Goal: Transaction & Acquisition: Purchase product/service

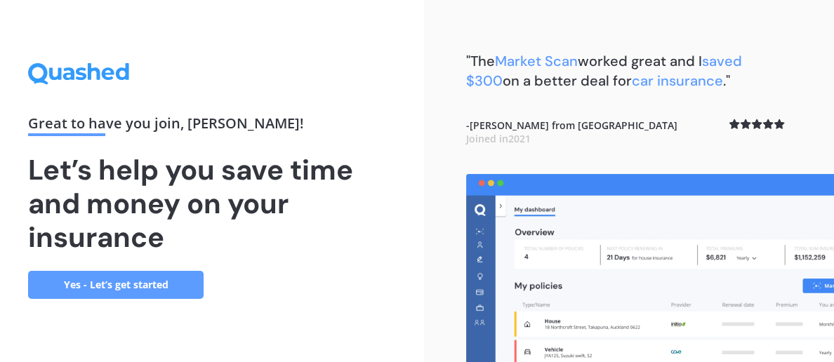
click at [167, 287] on link "Yes - Let’s get started" at bounding box center [116, 285] width 176 height 28
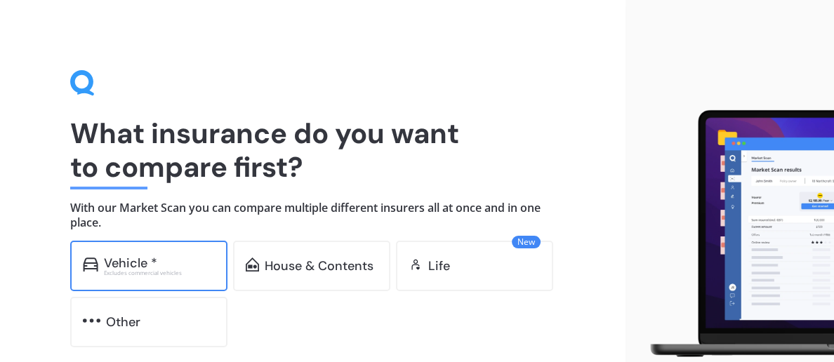
click at [187, 272] on div "Excludes commercial vehicles" at bounding box center [159, 273] width 111 height 6
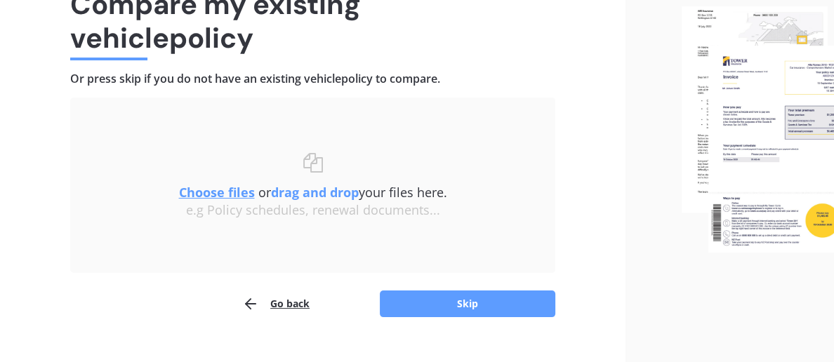
scroll to position [154, 0]
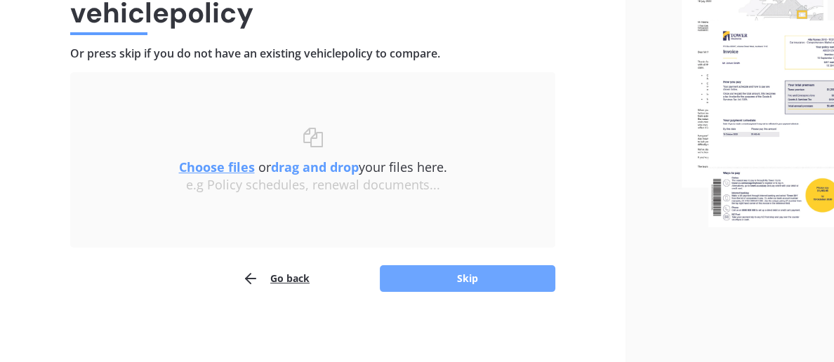
click at [477, 279] on button "Skip" at bounding box center [468, 278] width 176 height 27
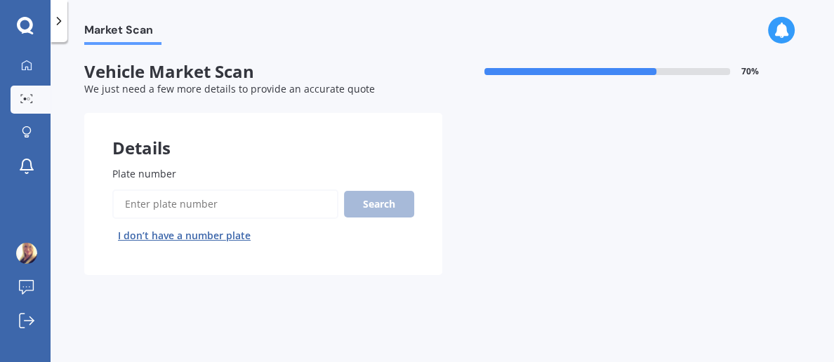
click at [262, 210] on input "Plate number" at bounding box center [225, 204] width 226 height 29
type input "lnr327"
click at [386, 209] on button "Search" at bounding box center [379, 204] width 70 height 27
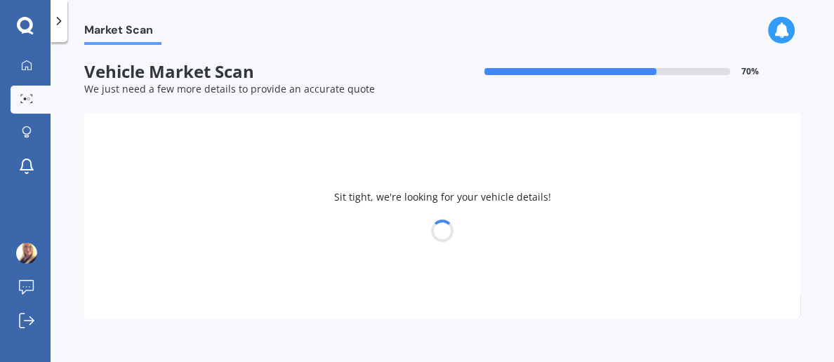
select select "FORD"
select select "ECOSPORT"
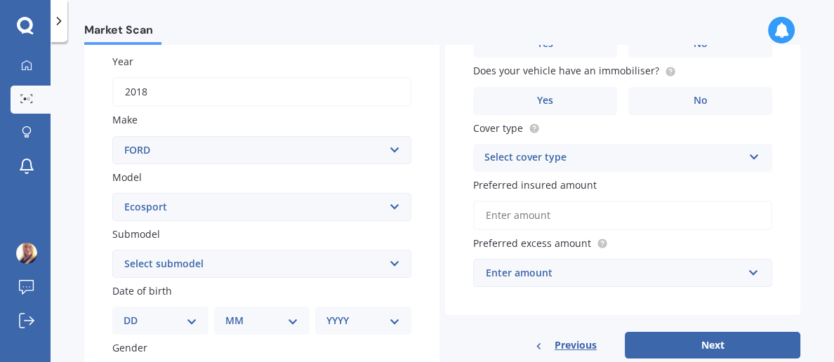
scroll to position [201, 0]
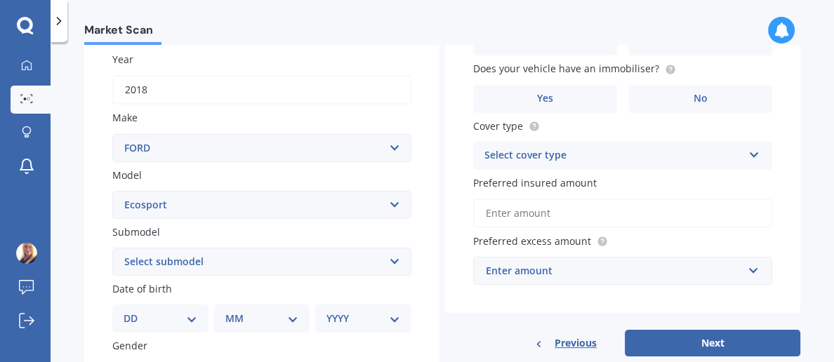
click at [392, 271] on select "Select submodel Titanium Diesel Titanium Petrol Trend Diesel Trend Petrol Turbo" at bounding box center [261, 262] width 299 height 28
select select "TURBO"
click at [112, 248] on select "Select submodel Titanium Diesel Titanium Petrol Trend Diesel Trend Petrol Turbo" at bounding box center [261, 262] width 299 height 28
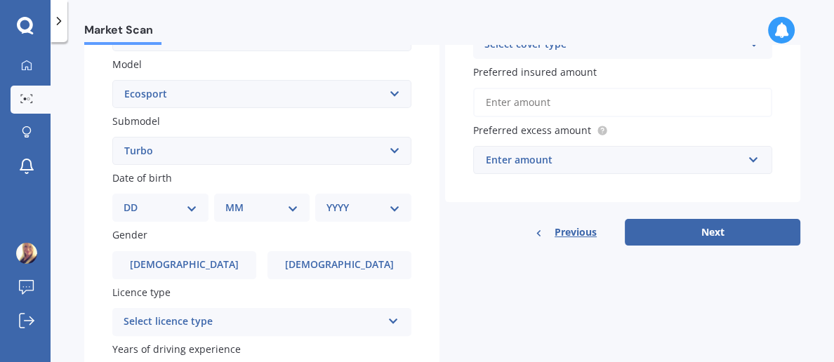
scroll to position [307, 0]
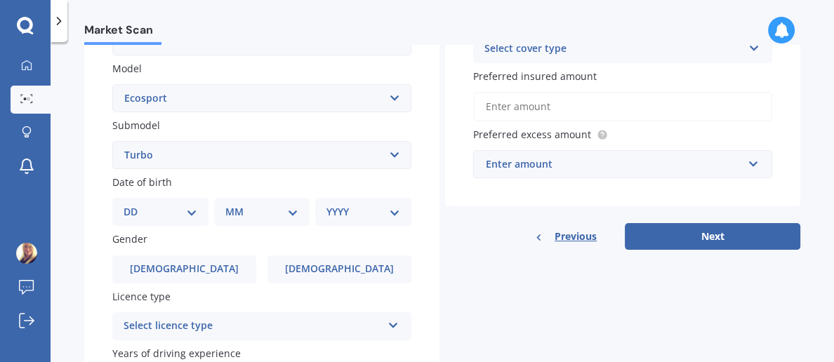
click at [189, 216] on select "DD 01 02 03 04 05 06 07 08 09 10 11 12 13 14 15 16 17 18 19 20 21 22 23 24 25 2…" at bounding box center [161, 211] width 74 height 15
select select "09"
click at [124, 204] on select "DD 01 02 03 04 05 06 07 08 09 10 11 12 13 14 15 16 17 18 19 20 21 22 23 24 25 2…" at bounding box center [161, 211] width 74 height 15
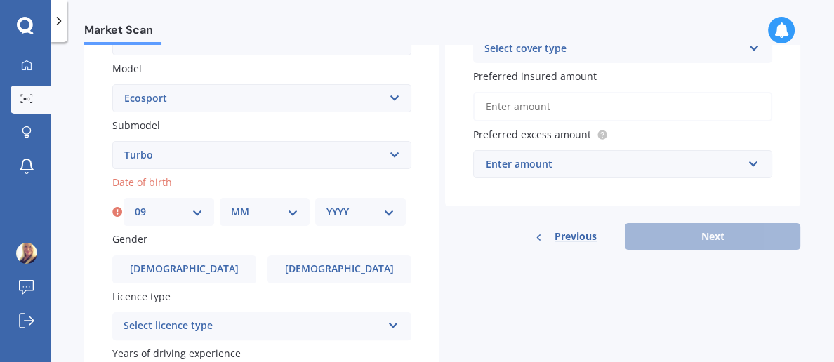
click at [286, 217] on select "MM 01 02 03 04 05 06 07 08 09 10 11 12" at bounding box center [265, 211] width 68 height 15
click at [388, 215] on select "YYYY 2025 2024 2023 2022 2021 2020 2019 2018 2017 2016 2015 2014 2013 2012 2011…" at bounding box center [360, 211] width 68 height 15
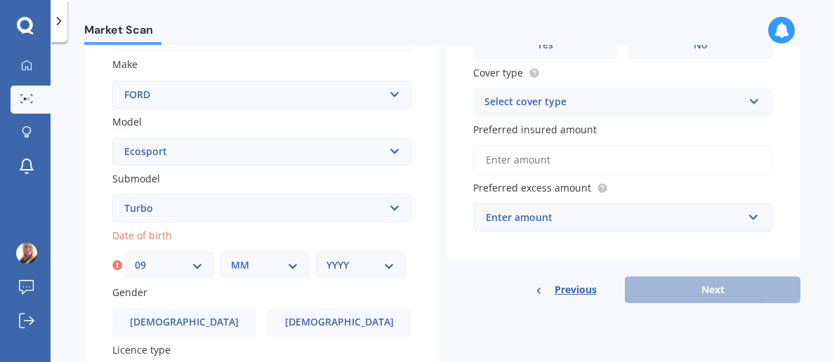
scroll to position [223, 0]
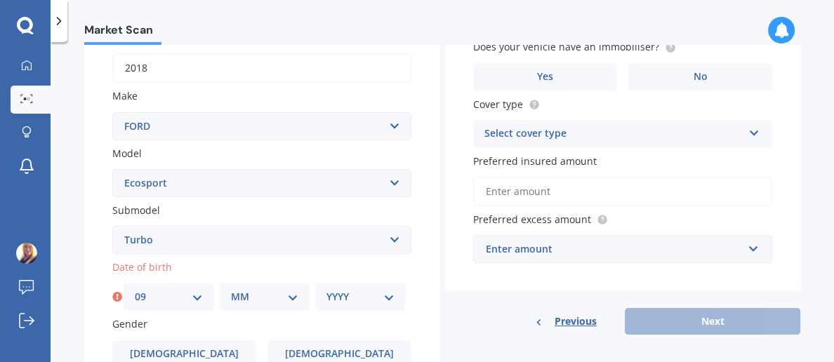
click at [388, 298] on select "YYYY 2025 2024 2023 2022 2021 2020 2019 2018 2017 2016 2015 2014 2013 2012 2011…" at bounding box center [360, 296] width 68 height 15
select select "1968"
click at [326, 289] on select "YYYY 2025 2024 2023 2022 2021 2020 2019 2018 2017 2016 2015 2014 2013 2012 2011…" at bounding box center [360, 296] width 68 height 15
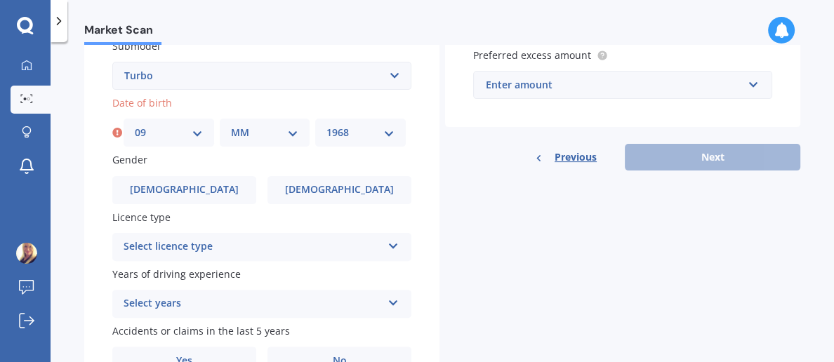
scroll to position [388, 0]
click at [346, 192] on span "[DEMOGRAPHIC_DATA]" at bounding box center [340, 189] width 112 height 12
click at [0, 0] on input "[DEMOGRAPHIC_DATA]" at bounding box center [0, 0] width 0 height 0
click at [391, 248] on icon at bounding box center [394, 243] width 12 height 10
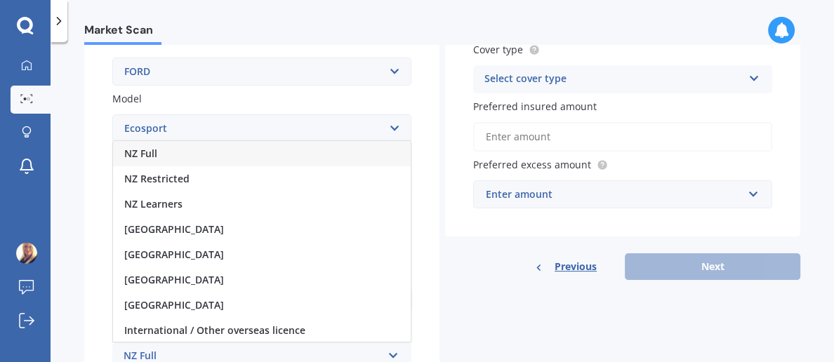
scroll to position [277, 0]
click at [147, 154] on span "NZ Full" at bounding box center [140, 153] width 33 height 13
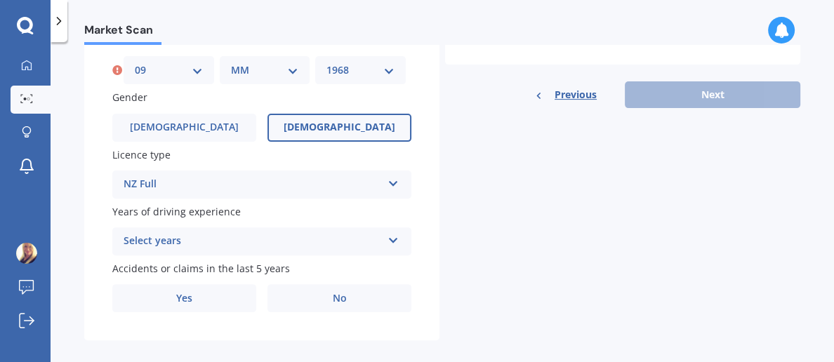
scroll to position [461, 0]
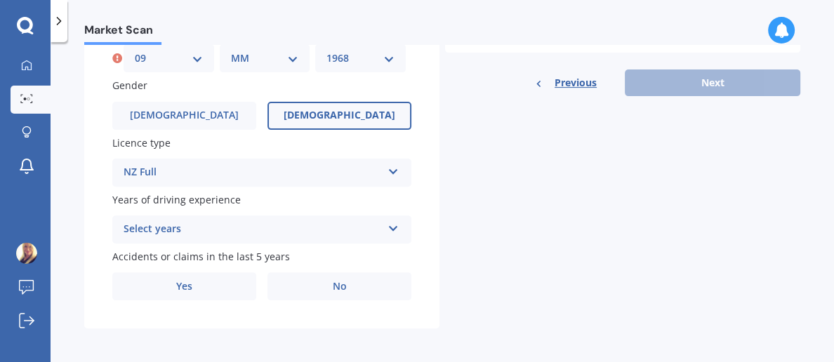
click at [389, 230] on icon at bounding box center [394, 226] width 12 height 10
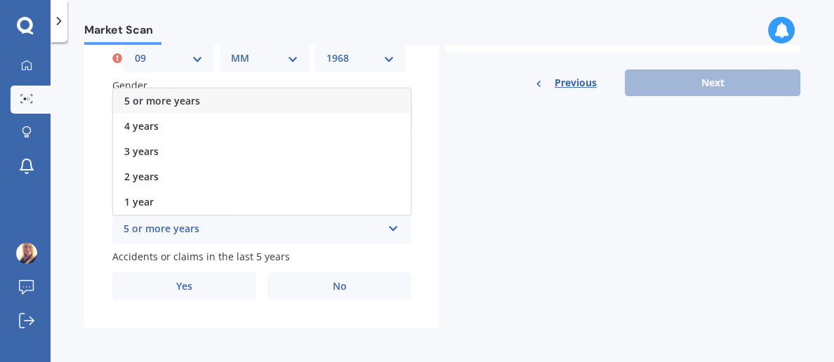
click at [192, 98] on span "5 or more years" at bounding box center [162, 100] width 76 height 13
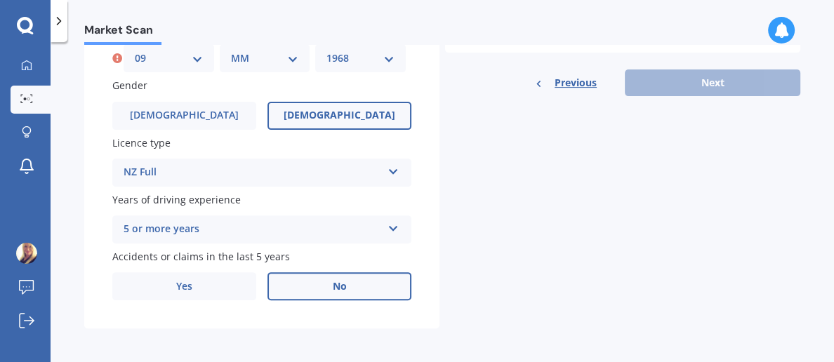
click at [347, 290] on label "No" at bounding box center [339, 286] width 144 height 28
click at [0, 0] on input "No" at bounding box center [0, 0] width 0 height 0
click at [708, 81] on div "Previous Next" at bounding box center [622, 83] width 355 height 27
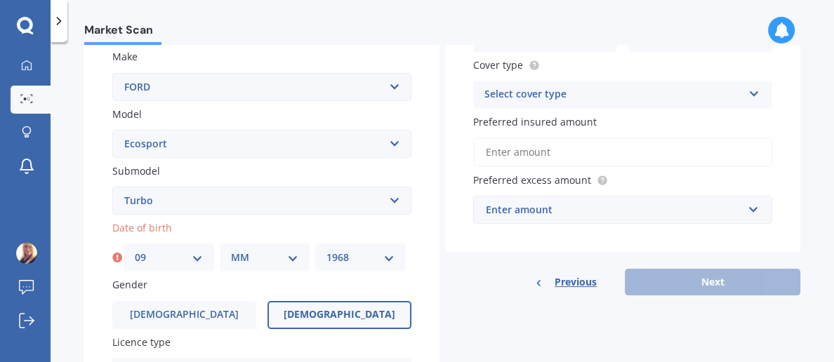
scroll to position [260, 0]
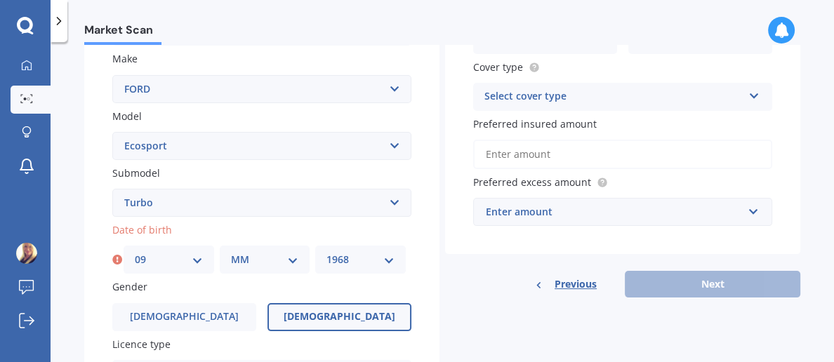
click at [749, 97] on icon at bounding box center [754, 93] width 12 height 10
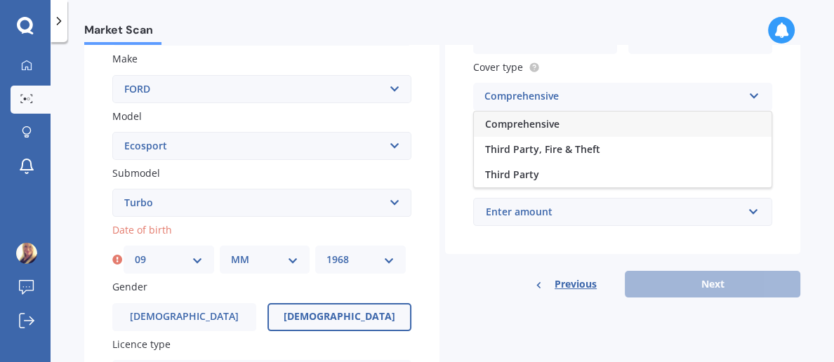
click at [543, 132] on div "Comprehensive" at bounding box center [623, 124] width 298 height 25
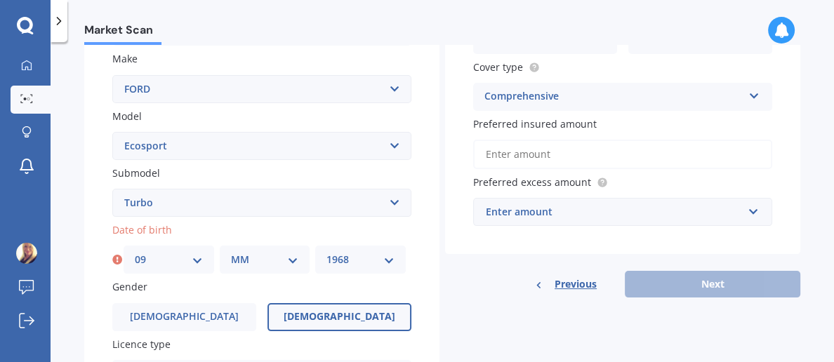
click at [716, 158] on input "Preferred insured amount" at bounding box center [622, 154] width 299 height 29
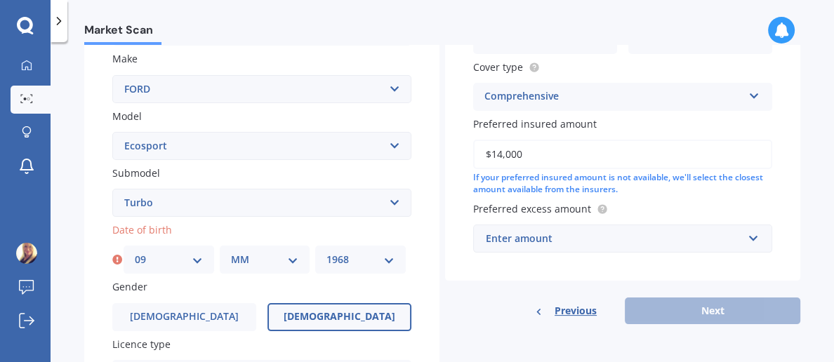
type input "$14,000"
click at [741, 240] on input "text" at bounding box center [618, 238] width 286 height 27
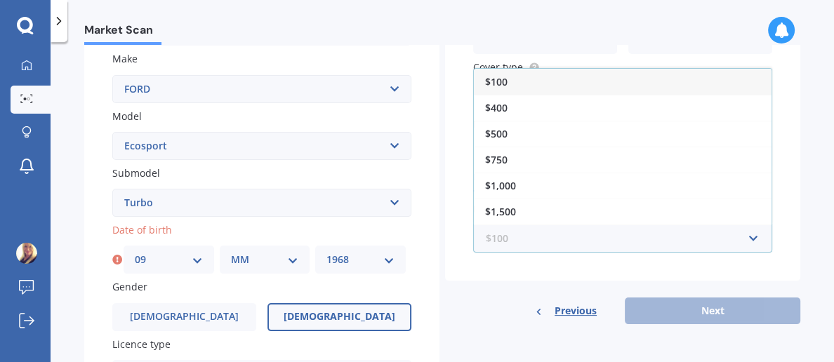
scroll to position [25, 0]
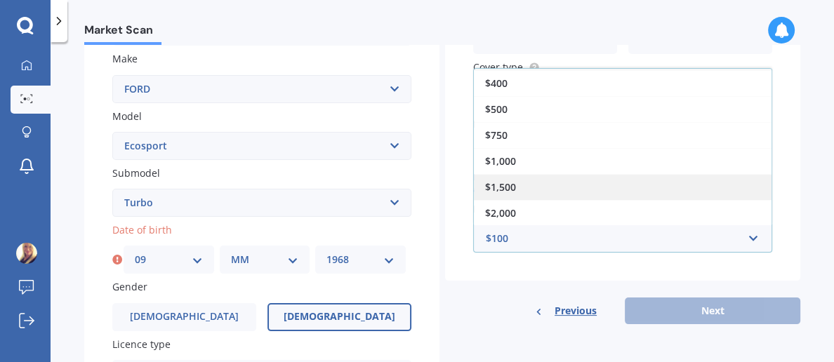
click at [520, 195] on div "$1,500" at bounding box center [623, 187] width 298 height 26
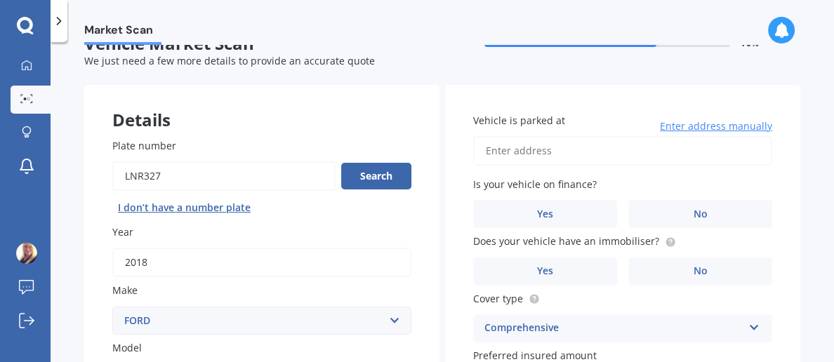
scroll to position [0, 0]
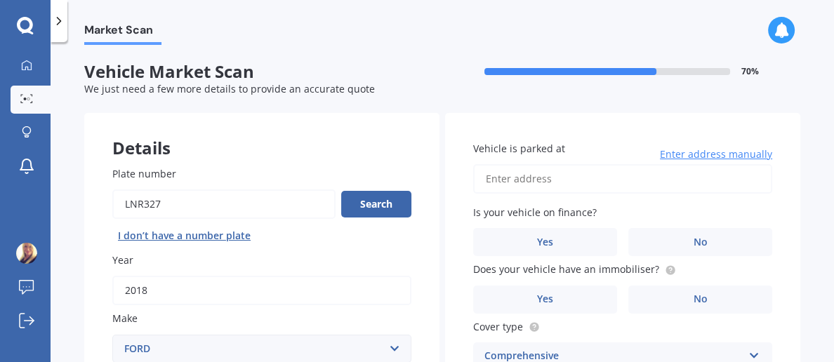
click at [589, 185] on input "Vehicle is parked at" at bounding box center [622, 178] width 299 height 29
type input "[STREET_ADDRESS]"
click at [702, 251] on label "No" at bounding box center [700, 242] width 144 height 28
click at [0, 0] on input "No" at bounding box center [0, 0] width 0 height 0
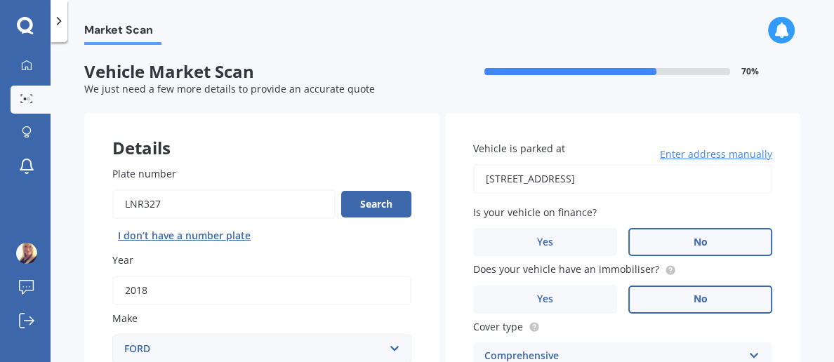
click at [699, 310] on label "No" at bounding box center [700, 300] width 144 height 28
click at [0, 0] on input "No" at bounding box center [0, 0] width 0 height 0
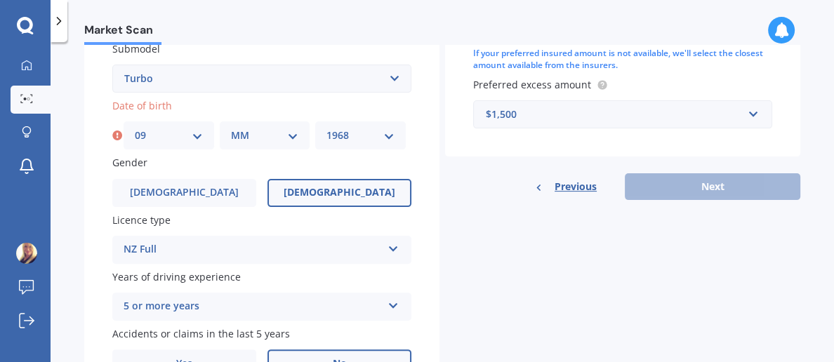
scroll to position [391, 0]
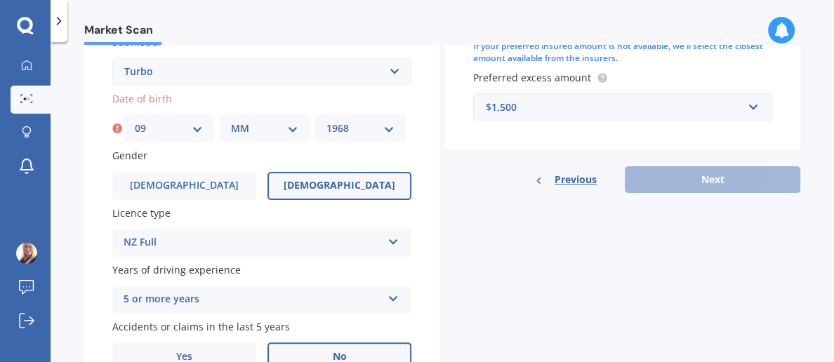
click at [724, 187] on div "Previous Next" at bounding box center [622, 179] width 355 height 27
click at [192, 133] on select "DD 01 02 03 04 05 06 07 08 09 10 11 12 13 14 15 16 17 18 19 20 21 22 23 24 25 2…" at bounding box center [169, 128] width 68 height 15
click at [135, 121] on select "DD 01 02 03 04 05 06 07 08 09 10 11 12 13 14 15 16 17 18 19 20 21 22 23 24 25 2…" at bounding box center [169, 128] width 68 height 15
click at [296, 134] on div "MM 01 02 03 04 05 06 07 08 09 10 11 12" at bounding box center [265, 128] width 91 height 28
click at [294, 126] on select "MM 01 02 03 04 05 06 07 08 09 10 11 12" at bounding box center [265, 128] width 68 height 15
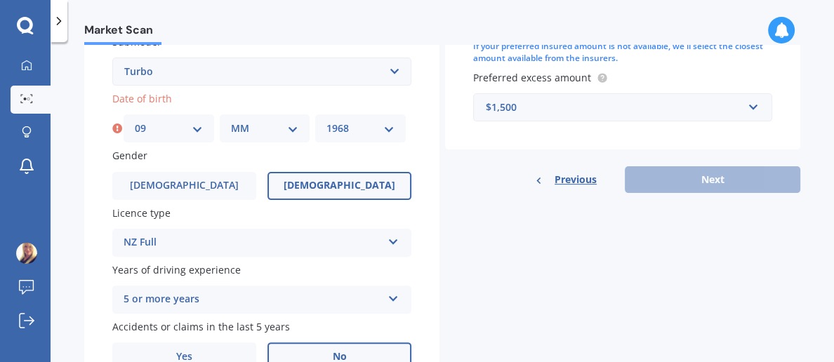
select select "11"
click at [231, 121] on select "MM 01 02 03 04 05 06 07 08 09 10 11 12" at bounding box center [265, 128] width 68 height 15
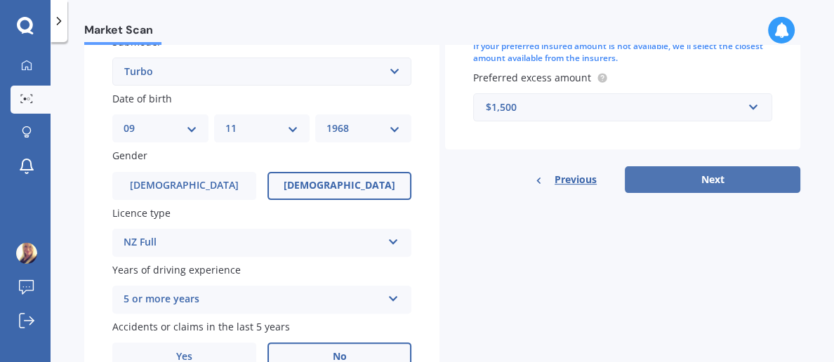
click at [725, 187] on button "Next" at bounding box center [713, 179] width 176 height 27
select select "09"
select select "11"
select select "1968"
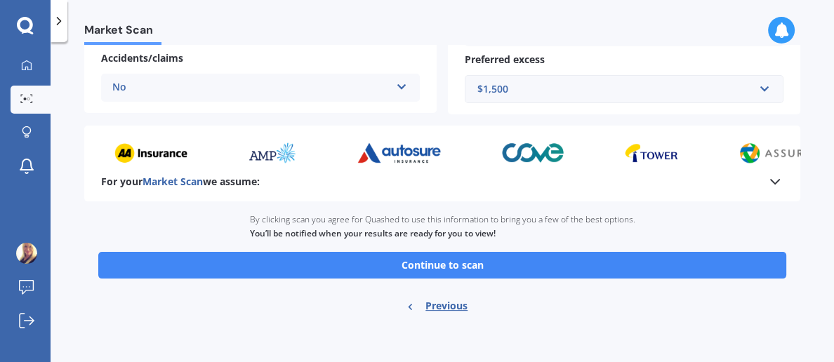
scroll to position [355, 0]
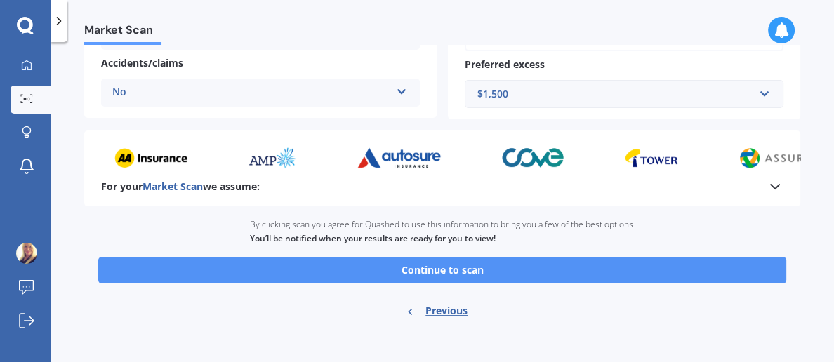
click at [503, 273] on button "Continue to scan" at bounding box center [442, 270] width 688 height 27
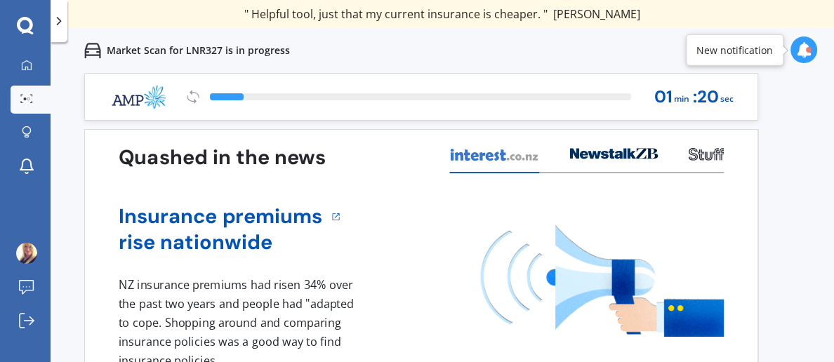
scroll to position [37, 0]
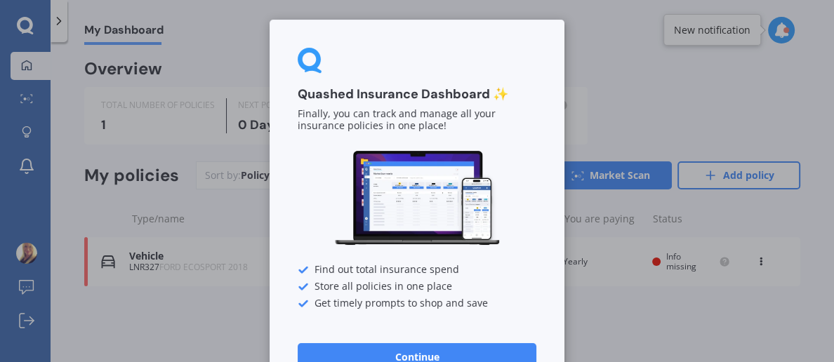
scroll to position [37, 0]
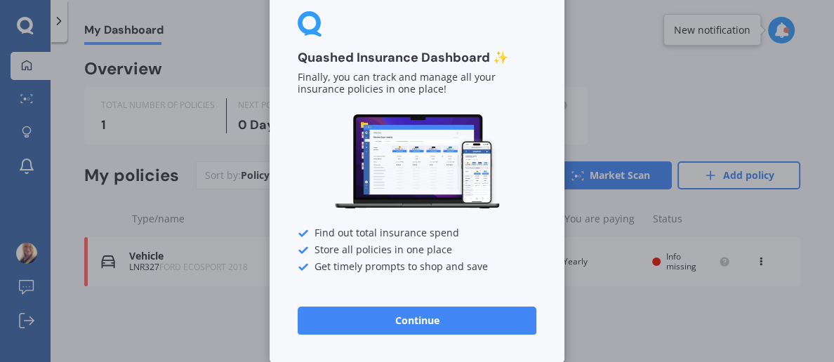
click at [451, 324] on button "Continue" at bounding box center [417, 321] width 239 height 28
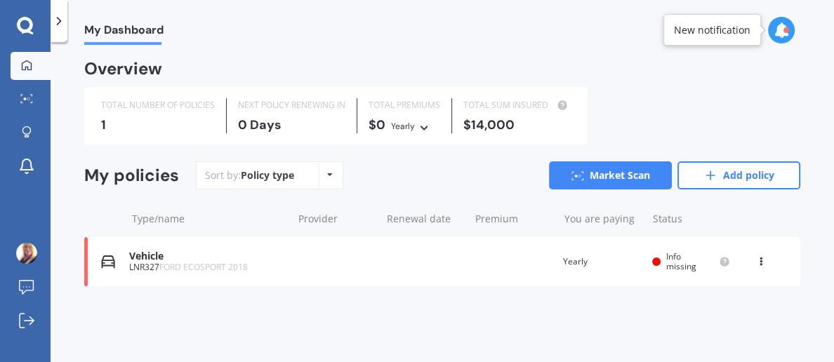
click at [680, 263] on span "Info missing" at bounding box center [681, 262] width 30 height 22
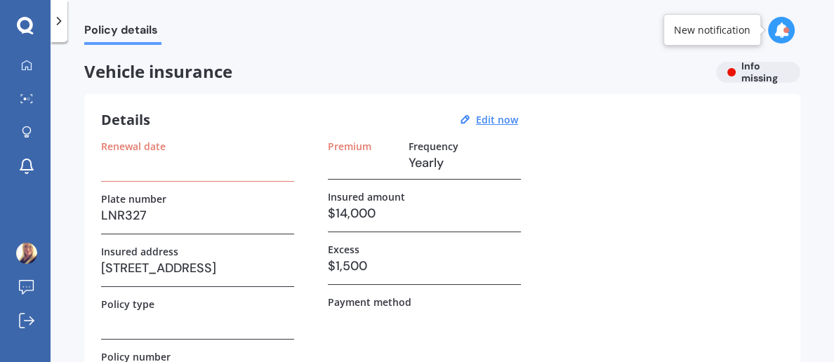
click at [190, 174] on div "Renewal date" at bounding box center [197, 160] width 193 height 41
click at [501, 124] on u "Edit now" at bounding box center [497, 119] width 42 height 13
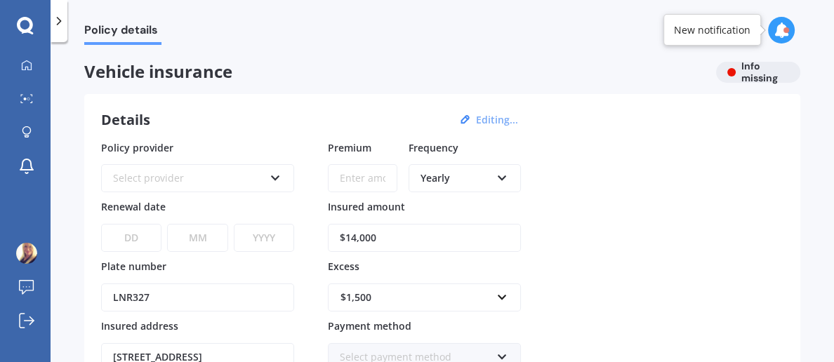
click at [275, 180] on icon at bounding box center [276, 176] width 12 height 10
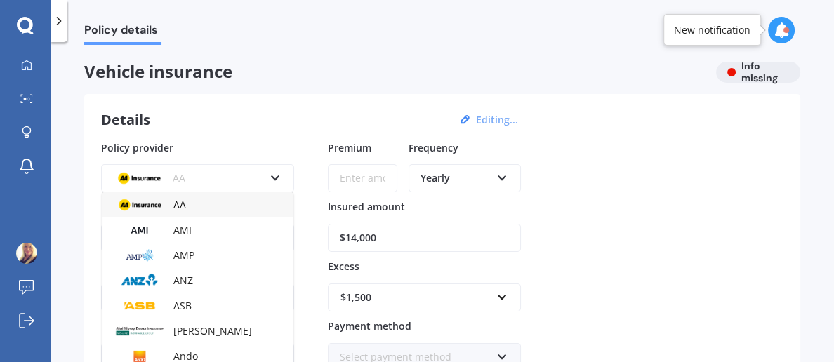
click at [230, 192] on div "AA" at bounding box center [197, 204] width 190 height 25
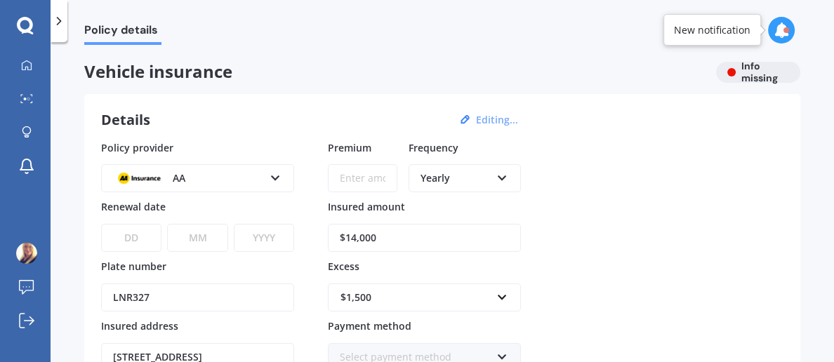
click at [139, 234] on select "DD 01 02 03 04 05 06 07 08 09 10 11 12 13 14 15 16 17 18 19 20 21 22 23 24 25 2…" at bounding box center [131, 238] width 60 height 28
click at [710, 262] on div "Policy provider AA AA AMI AMP ANZ ASB Aioi Nissay Dowa Ando Assurant Autosure B…" at bounding box center [442, 315] width 682 height 350
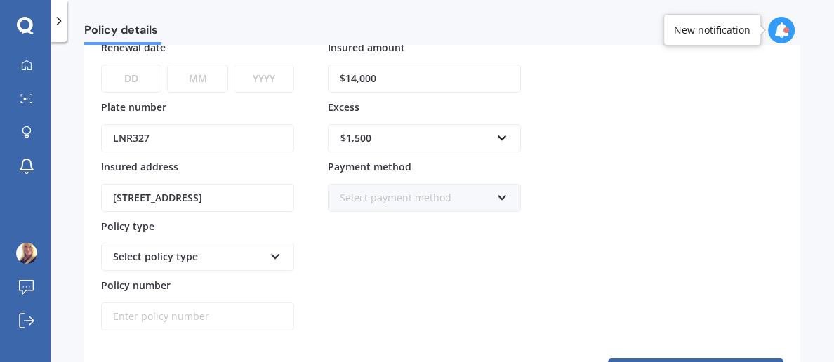
scroll to position [160, 0]
click at [503, 192] on icon at bounding box center [502, 195] width 12 height 10
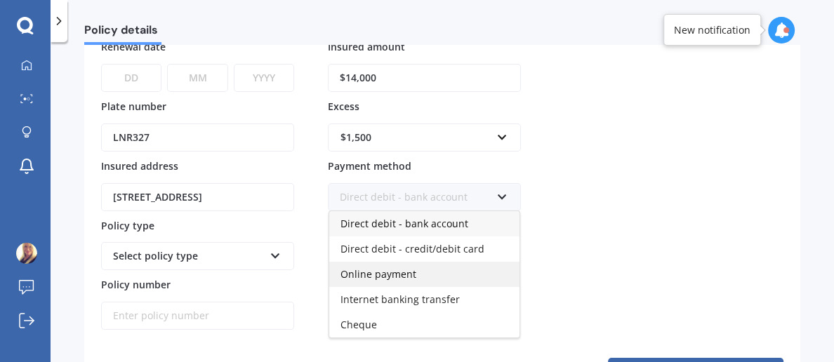
click at [387, 276] on span "Online payment" at bounding box center [378, 273] width 76 height 13
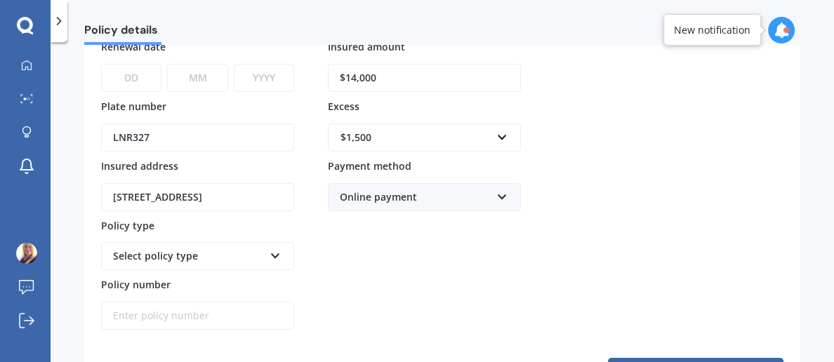
click at [277, 251] on icon at bounding box center [276, 254] width 12 height 10
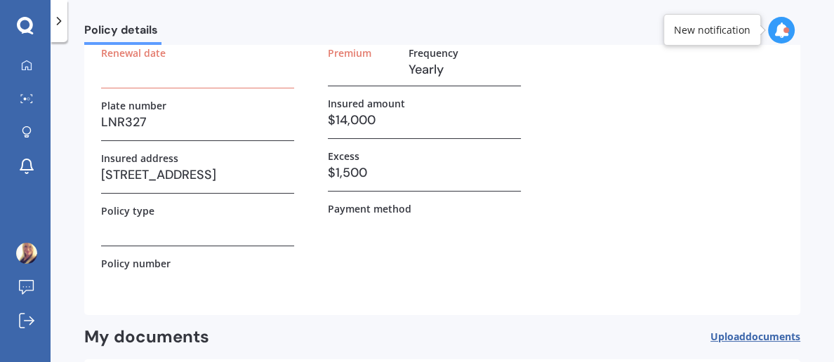
scroll to position [228, 0]
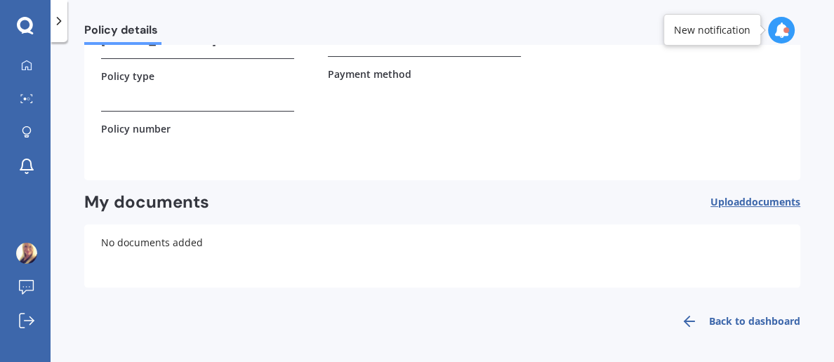
click at [750, 324] on link "Back to dashboard" at bounding box center [737, 322] width 128 height 34
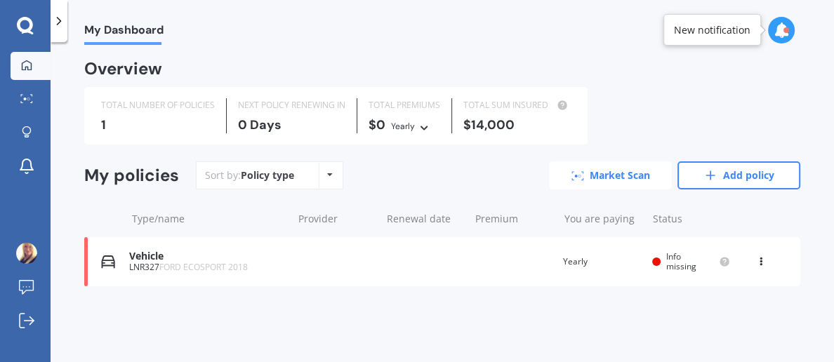
click at [622, 178] on link "Market Scan" at bounding box center [610, 175] width 123 height 28
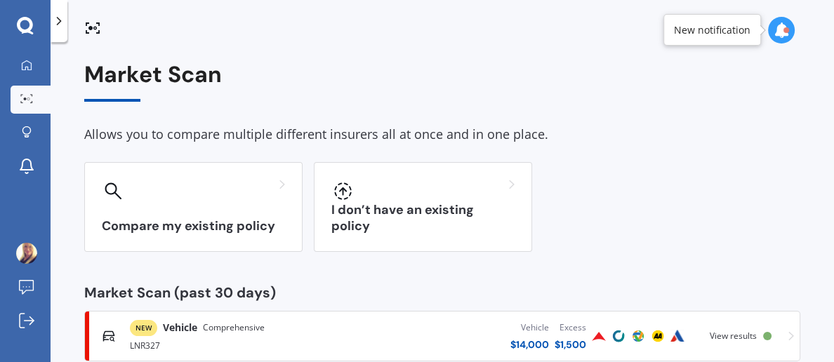
scroll to position [29, 0]
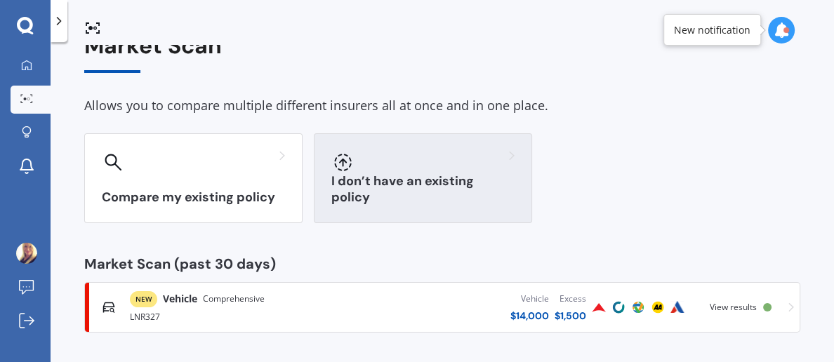
click at [454, 181] on div "I don’t have an existing policy" at bounding box center [423, 178] width 218 height 90
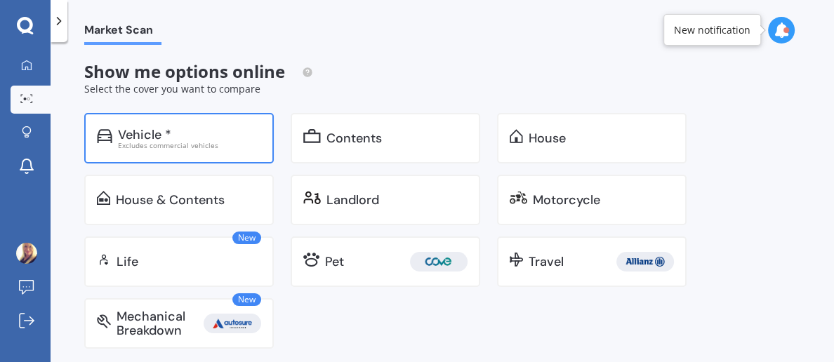
click at [139, 143] on div "Excludes commercial vehicles" at bounding box center [189, 145] width 143 height 7
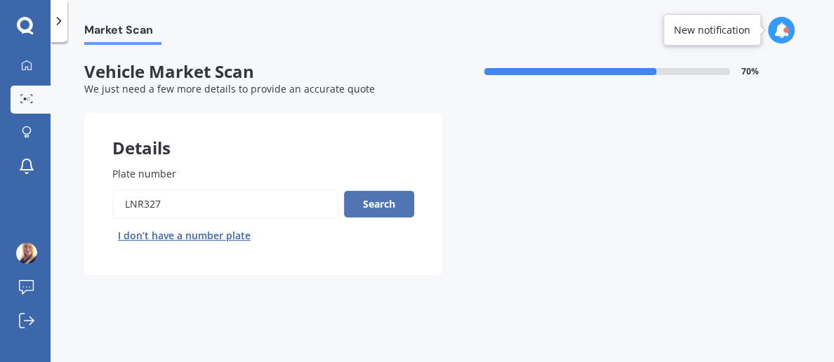
click at [374, 207] on button "Search" at bounding box center [379, 204] width 70 height 27
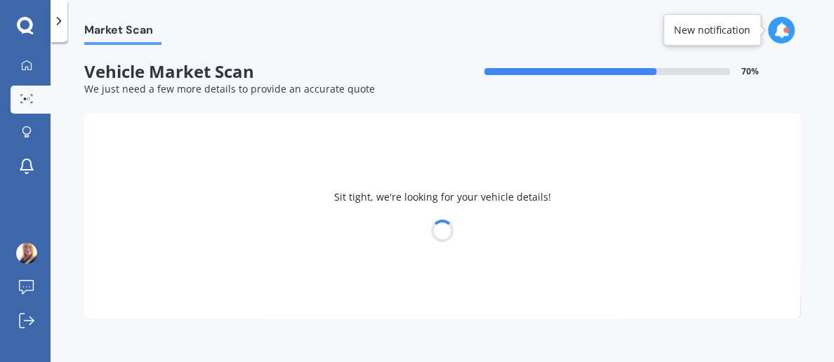
select select "FORD"
select select "ECOSPORT"
select select "09"
select select "11"
select select "1968"
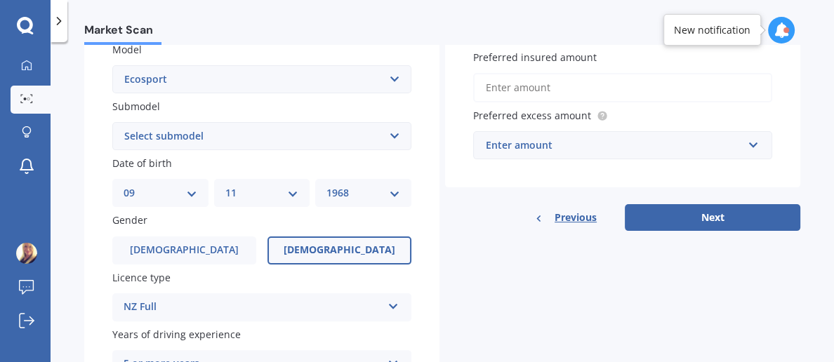
scroll to position [327, 0]
click at [714, 218] on button "Next" at bounding box center [713, 217] width 176 height 27
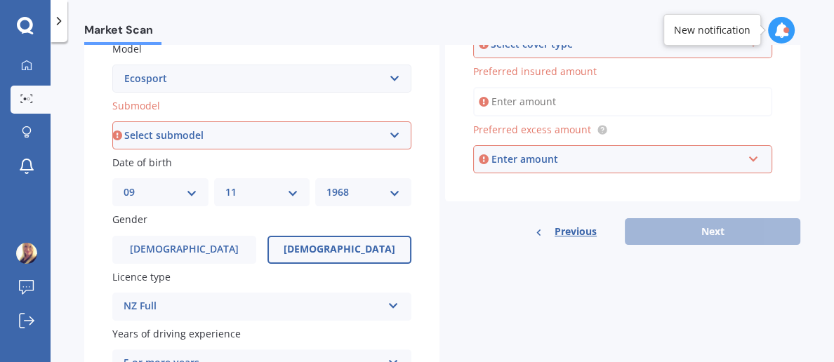
click at [395, 138] on select "Select submodel Titanium Diesel Titanium Petrol Trend Diesel Trend Petrol Turbo" at bounding box center [261, 135] width 299 height 28
select select "TREND PETROL"
click at [112, 121] on select "Select submodel Titanium Diesel Titanium Petrol Trend Diesel Trend Petrol Turbo" at bounding box center [261, 135] width 299 height 28
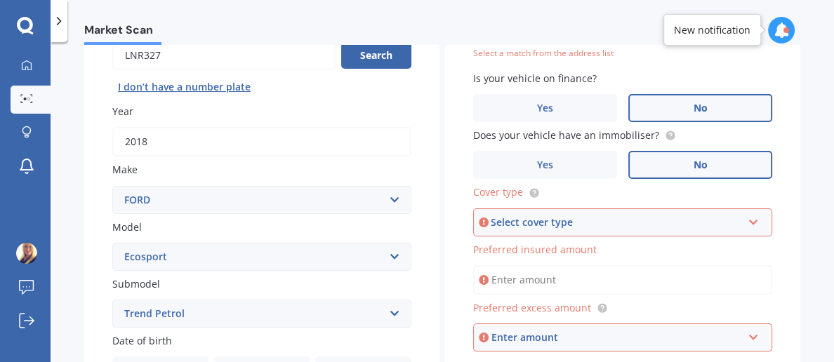
scroll to position [95, 0]
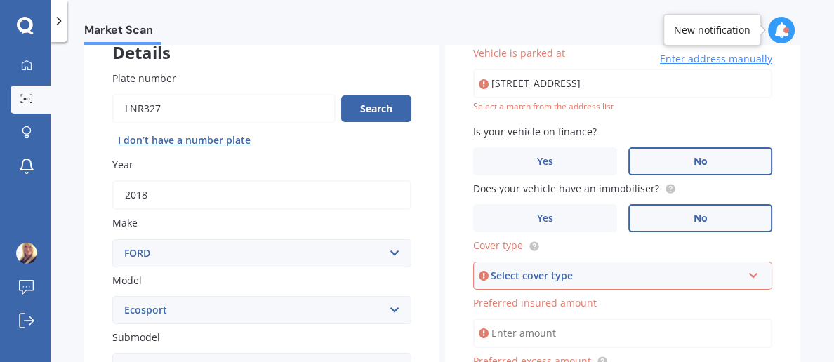
type input "[STREET_ADDRESS]"
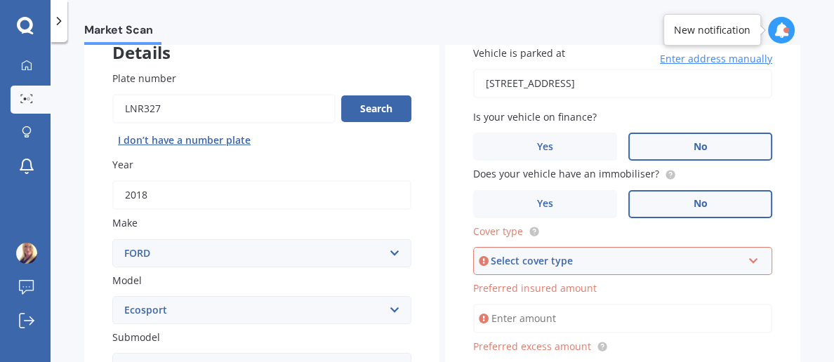
click at [750, 261] on icon at bounding box center [754, 258] width 12 height 10
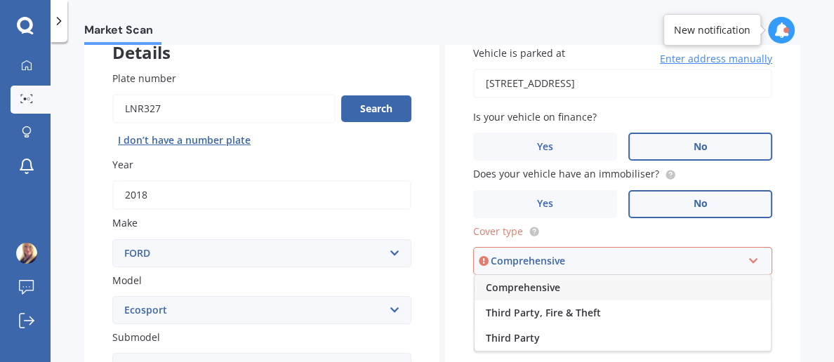
click at [548, 295] on div "Comprehensive" at bounding box center [623, 287] width 296 height 25
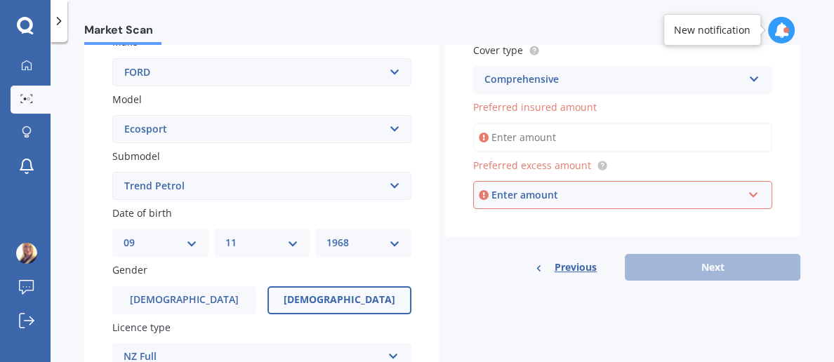
scroll to position [276, 0]
click at [611, 140] on input "Preferred insured amount" at bounding box center [622, 138] width 299 height 29
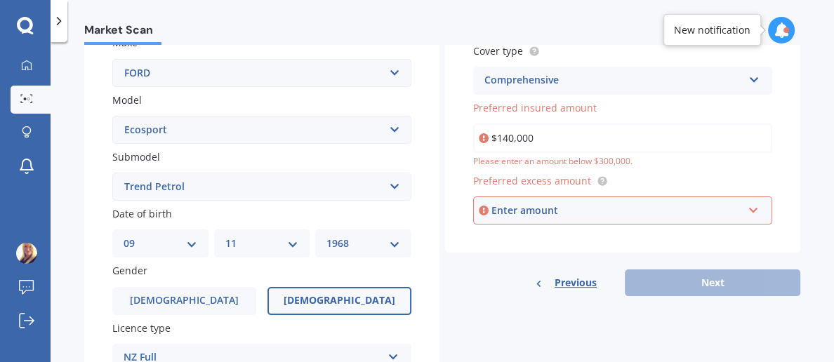
type input "$14,000"
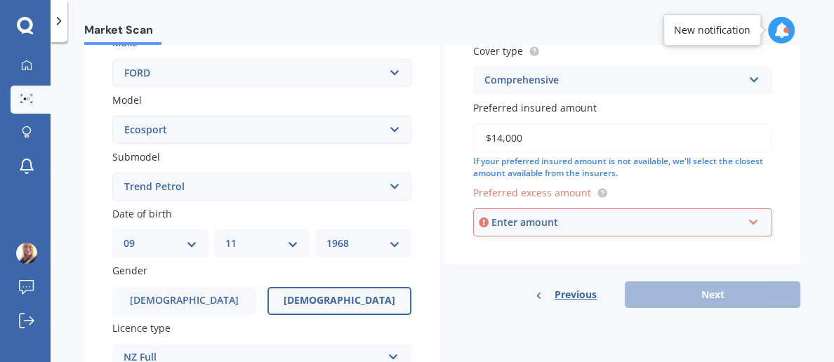
click at [566, 230] on div "Enter amount" at bounding box center [616, 222] width 251 height 15
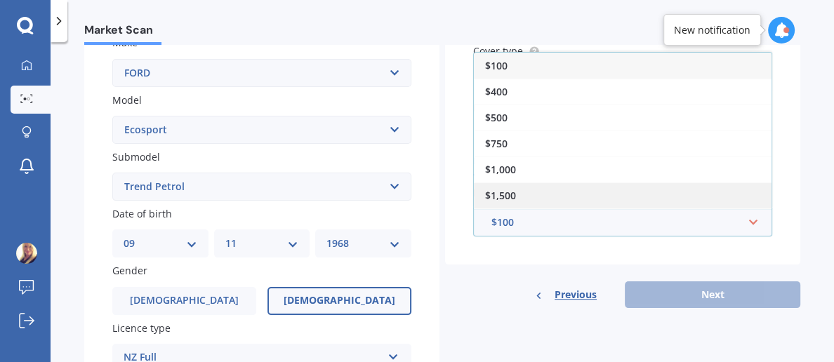
click at [501, 197] on span "$1,500" at bounding box center [500, 195] width 31 height 13
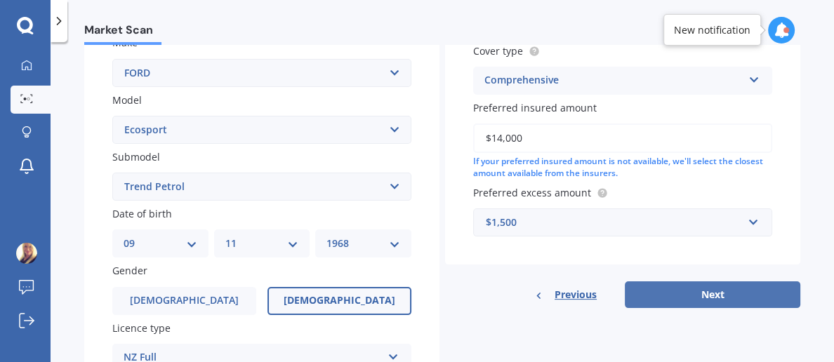
click at [742, 300] on button "Next" at bounding box center [713, 295] width 176 height 27
select select "09"
select select "11"
select select "1968"
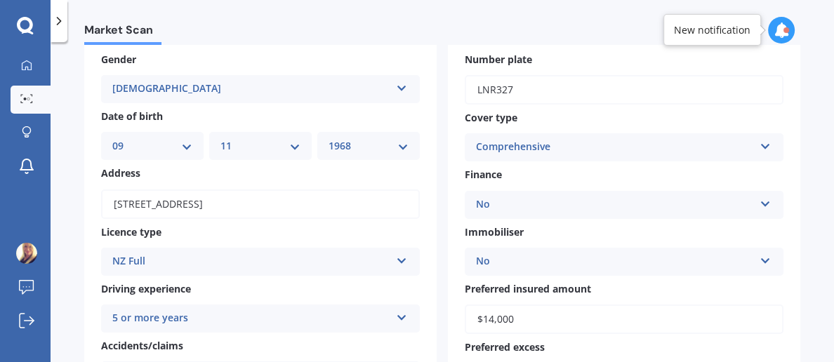
scroll to position [0, 0]
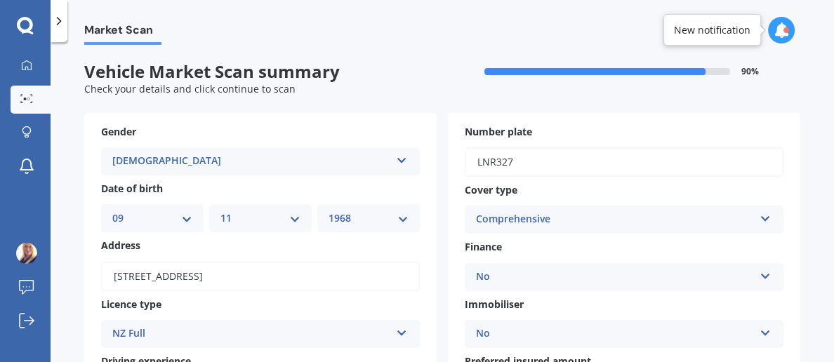
click at [740, 32] on div "New notification" at bounding box center [712, 30] width 77 height 14
click at [779, 32] on icon at bounding box center [781, 29] width 15 height 15
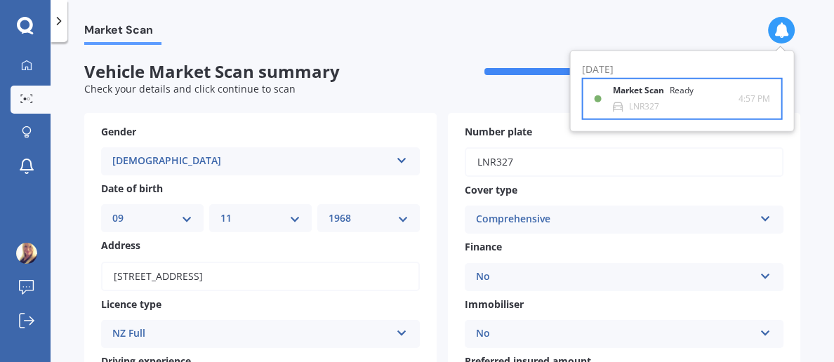
click at [648, 102] on div "LNR327" at bounding box center [643, 107] width 30 height 10
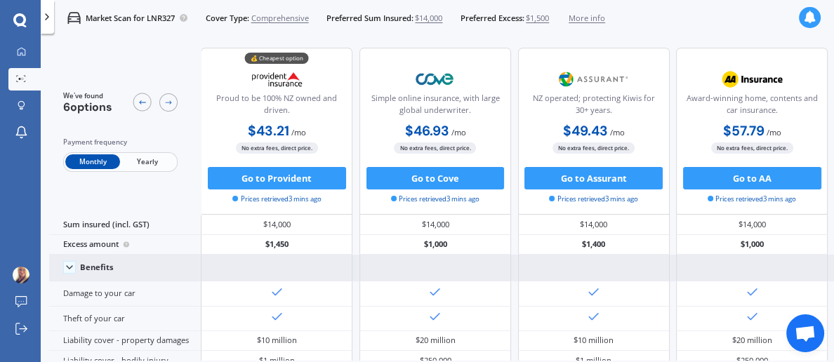
click at [64, 274] on span at bounding box center [69, 267] width 13 height 13
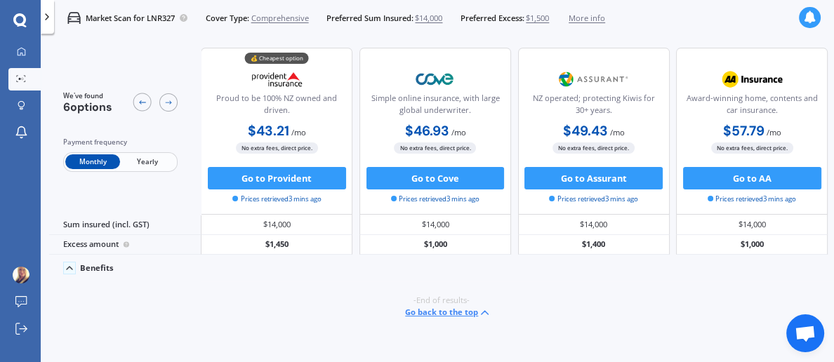
click at [65, 281] on div "Benefits" at bounding box center [125, 268] width 152 height 27
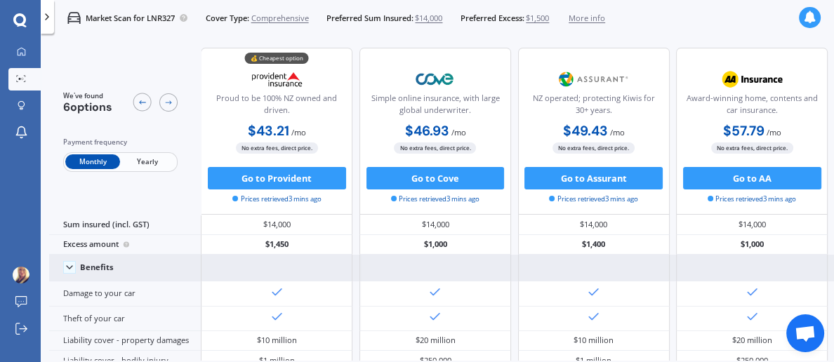
click at [70, 282] on div "Benefits" at bounding box center [125, 268] width 152 height 27
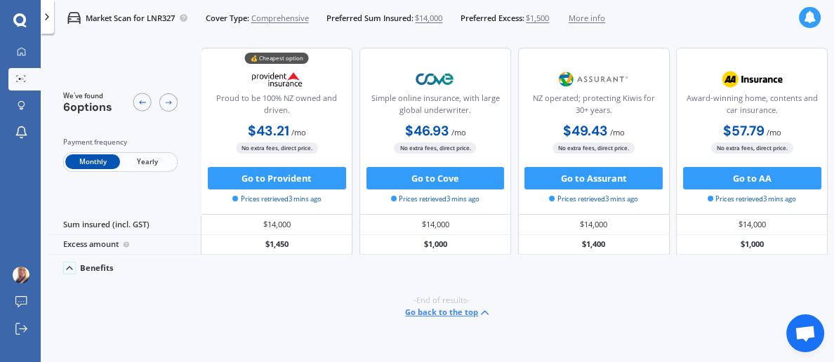
click at [70, 281] on div "Benefits" at bounding box center [125, 268] width 152 height 27
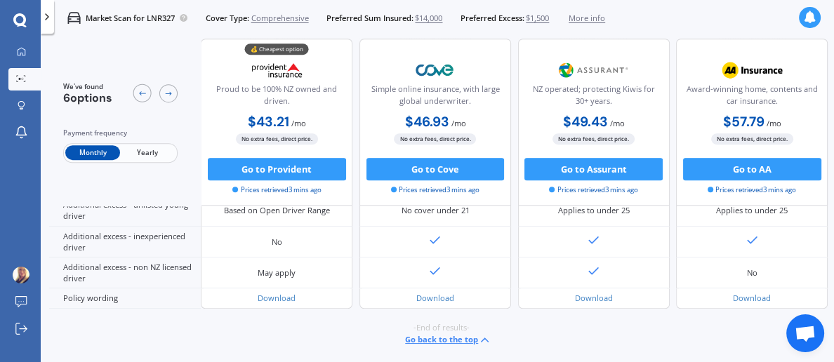
scroll to position [771, 0]
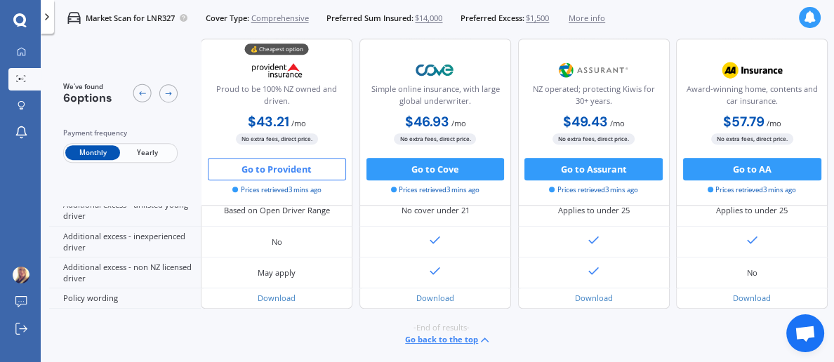
click at [290, 170] on button "Go to Provident" at bounding box center [277, 169] width 138 height 22
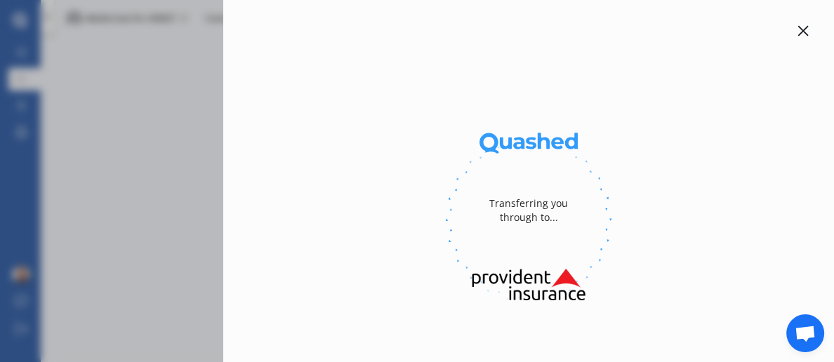
select select "Monthly"
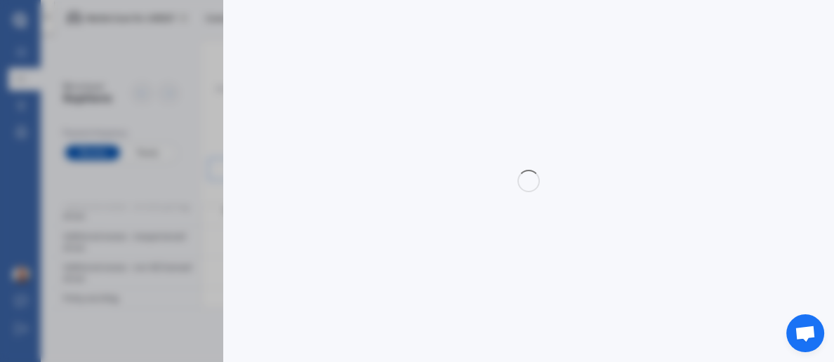
select select "full"
select select "[STREET_ADDRESS]"
select select "FORD"
select select "ECOSPORT"
select select "NO"
